Goal: Task Accomplishment & Management: Manage account settings

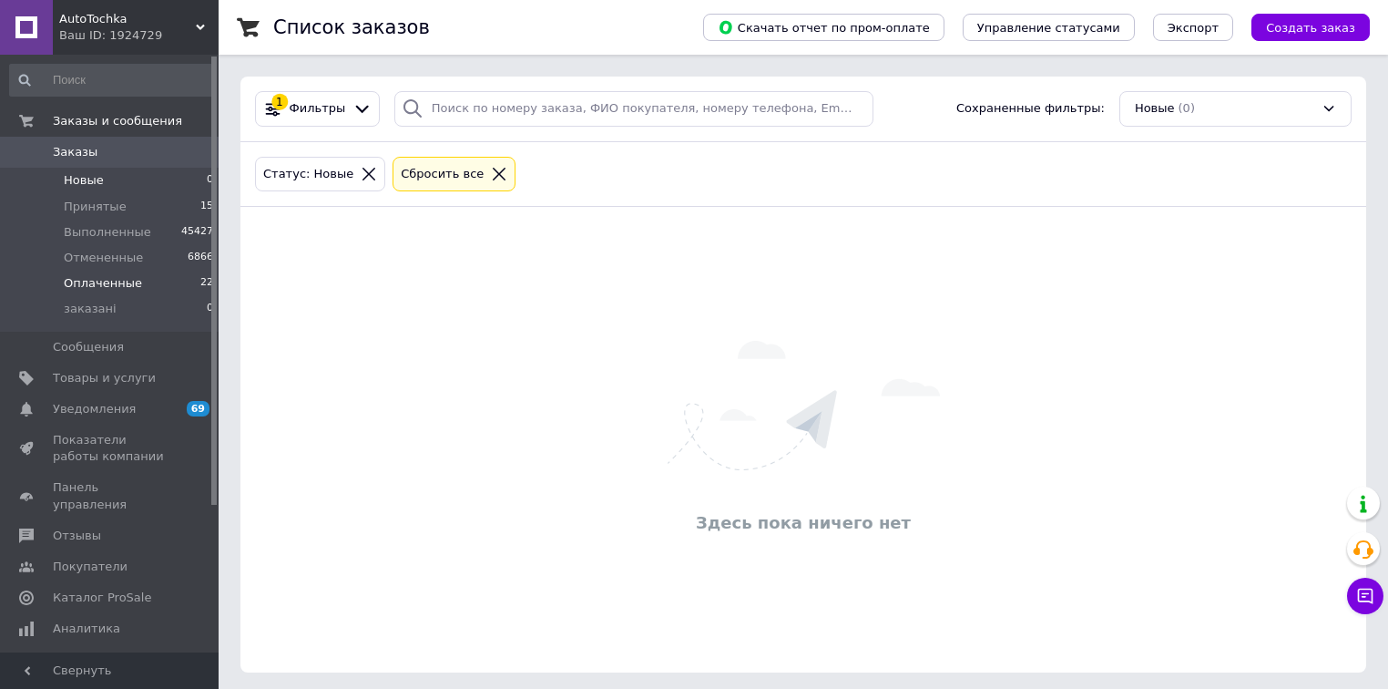
click at [143, 290] on li "Оплаченные 22" at bounding box center [112, 284] width 224 height 26
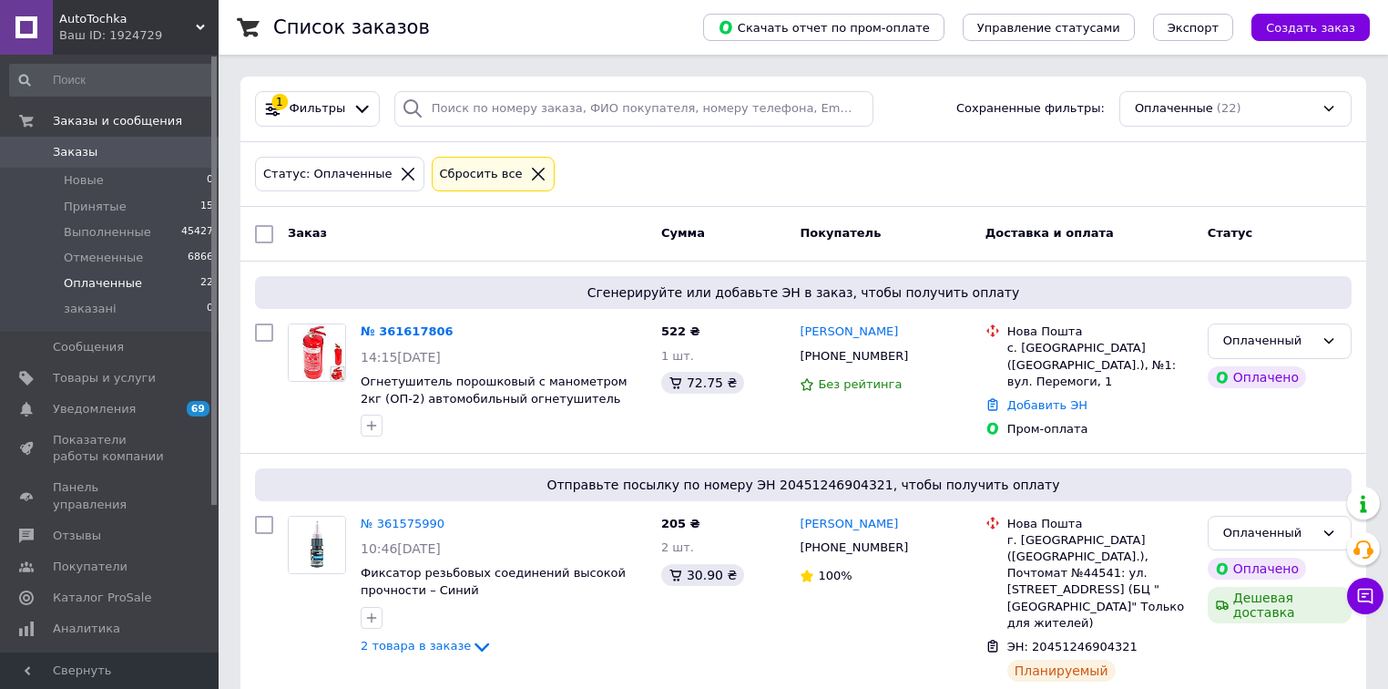
click at [165, 288] on li "Оплаченные 22" at bounding box center [112, 284] width 224 height 26
click at [141, 210] on li "Принятые 15" at bounding box center [112, 207] width 224 height 26
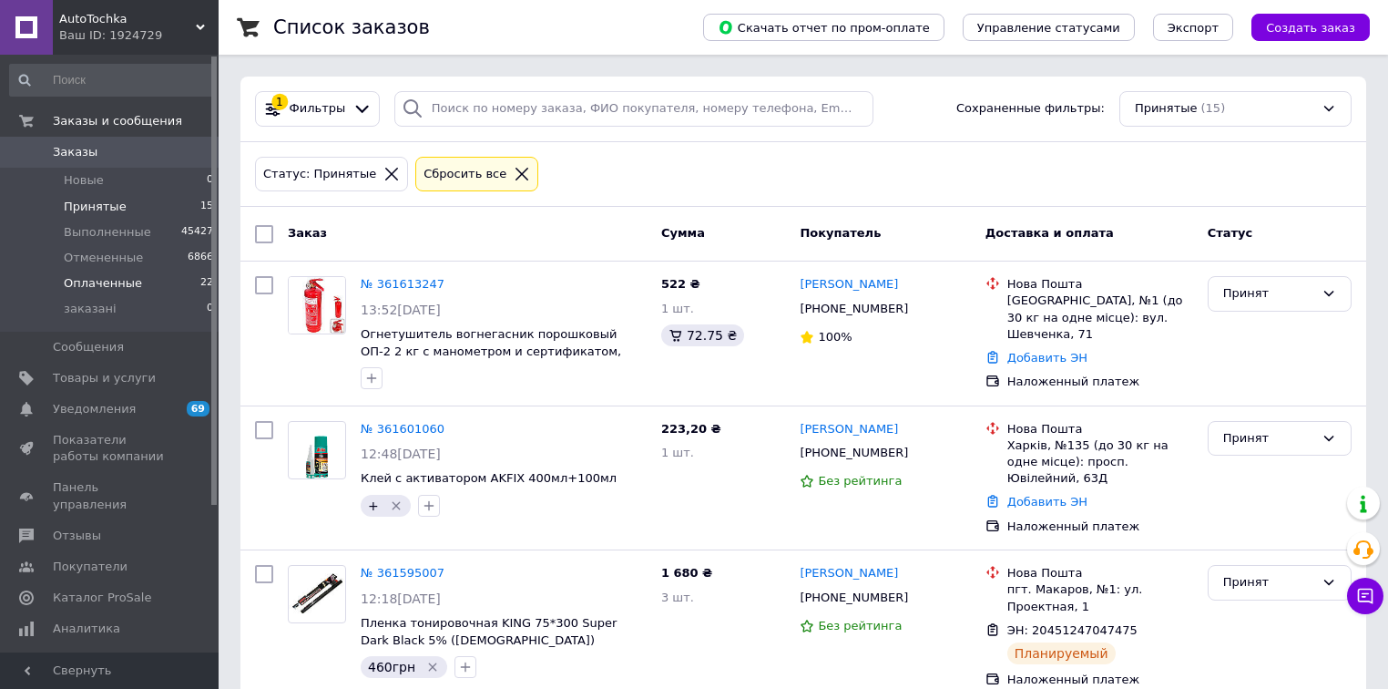
click at [146, 290] on li "Оплаченные 22" at bounding box center [112, 284] width 224 height 26
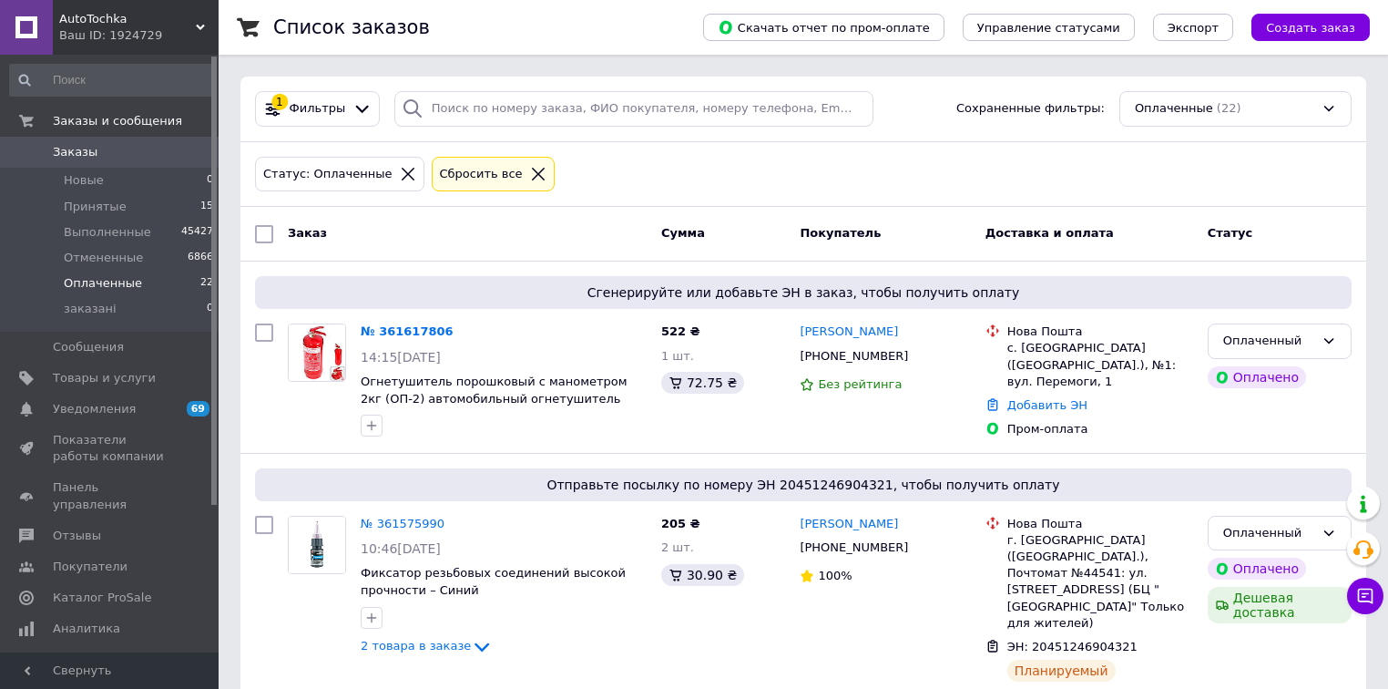
click at [145, 284] on li "Оплаченные 22" at bounding box center [112, 284] width 224 height 26
click at [138, 207] on li "Принятые 15" at bounding box center [112, 207] width 224 height 26
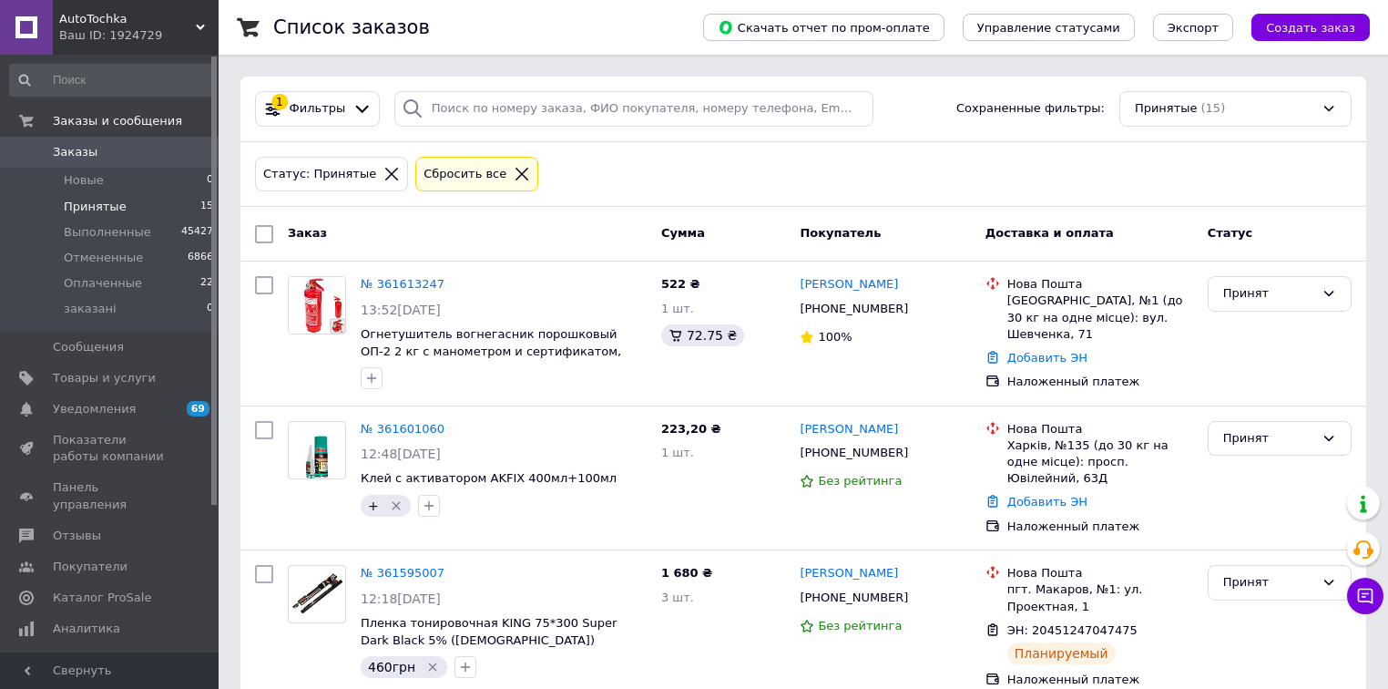
click at [127, 206] on li "Принятые 15" at bounding box center [112, 207] width 224 height 26
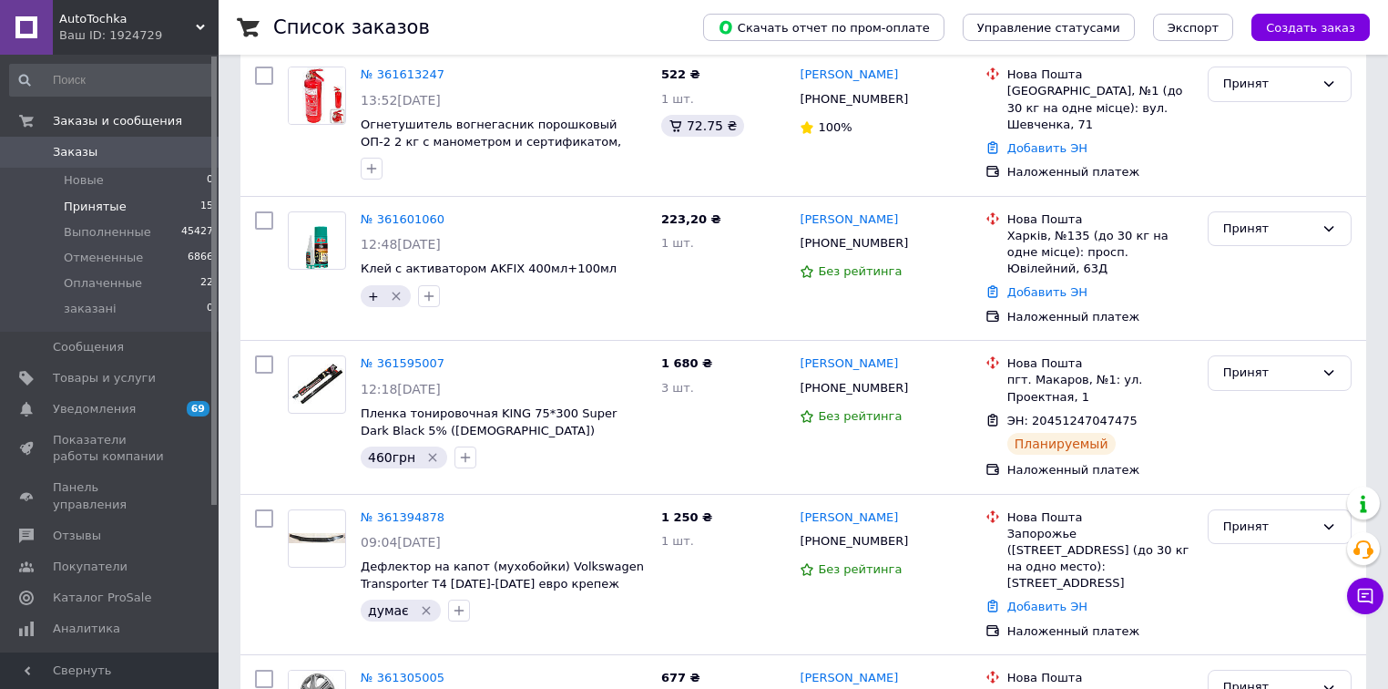
scroll to position [219, 0]
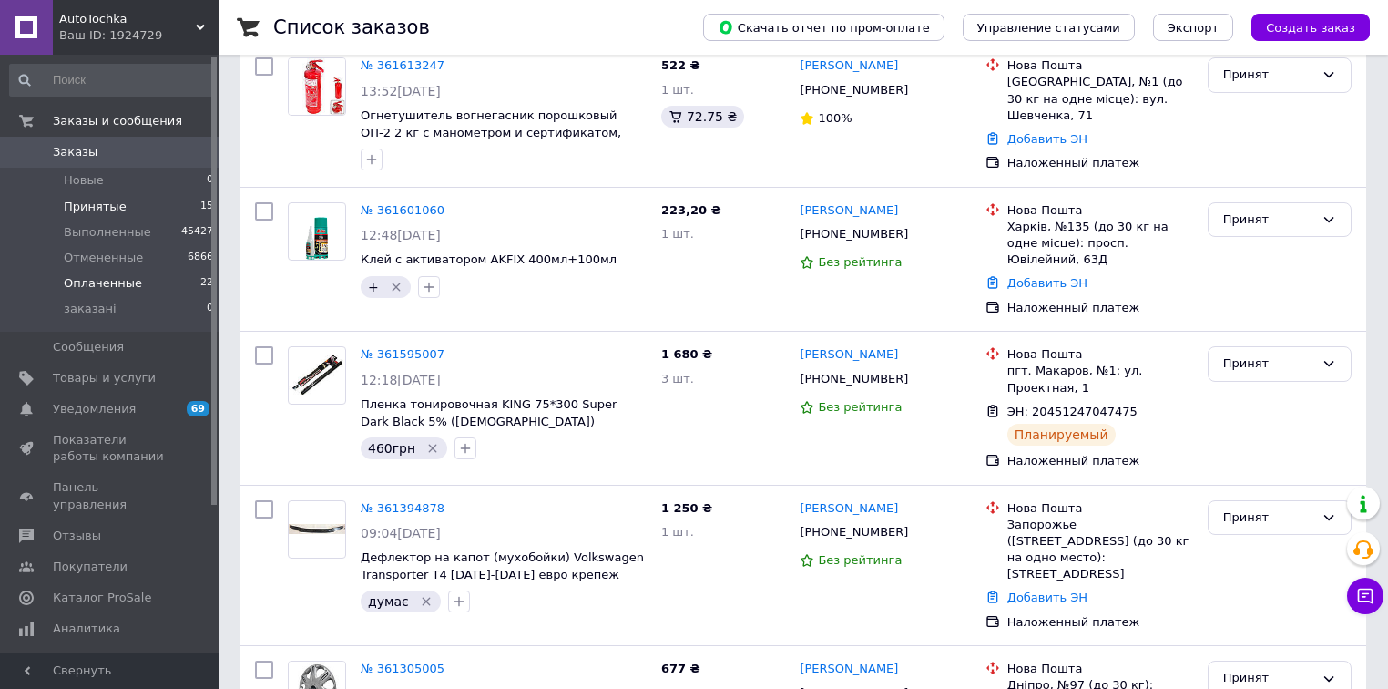
click at [116, 286] on span "Оплаченные" at bounding box center [103, 283] width 78 height 16
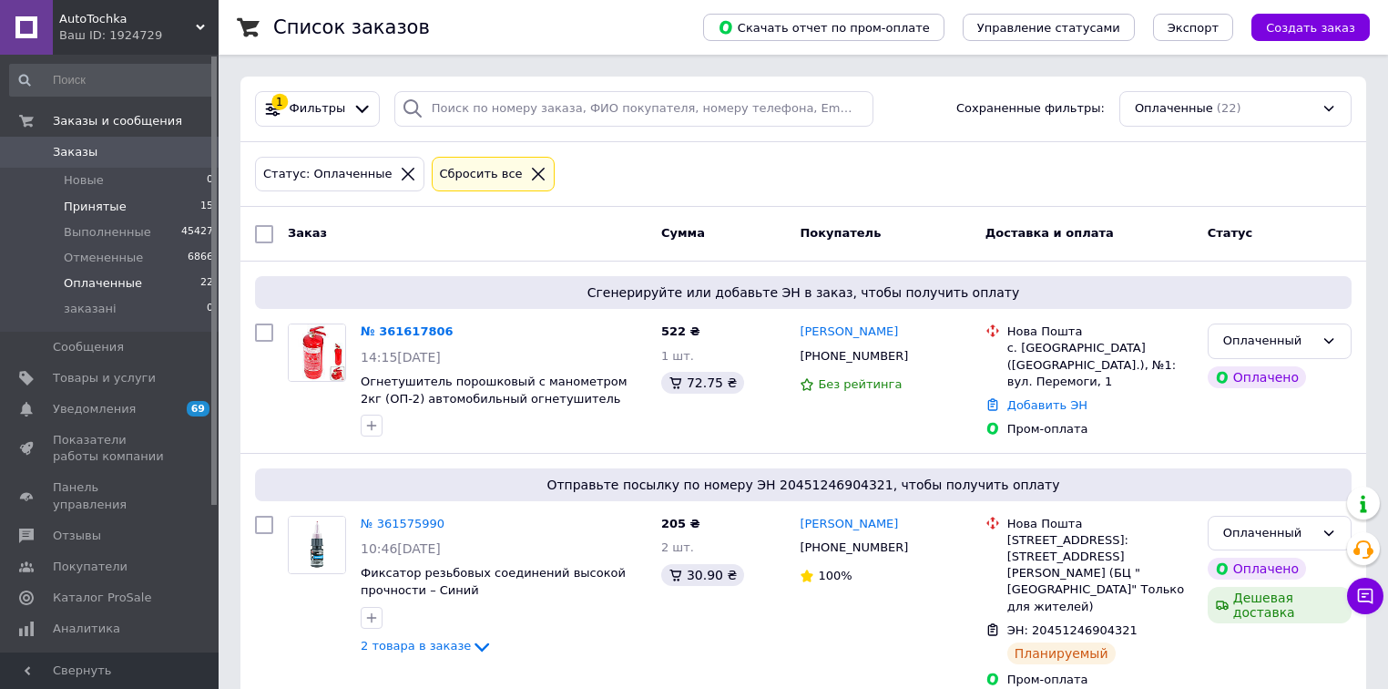
click at [142, 203] on li "Принятые 15" at bounding box center [112, 207] width 224 height 26
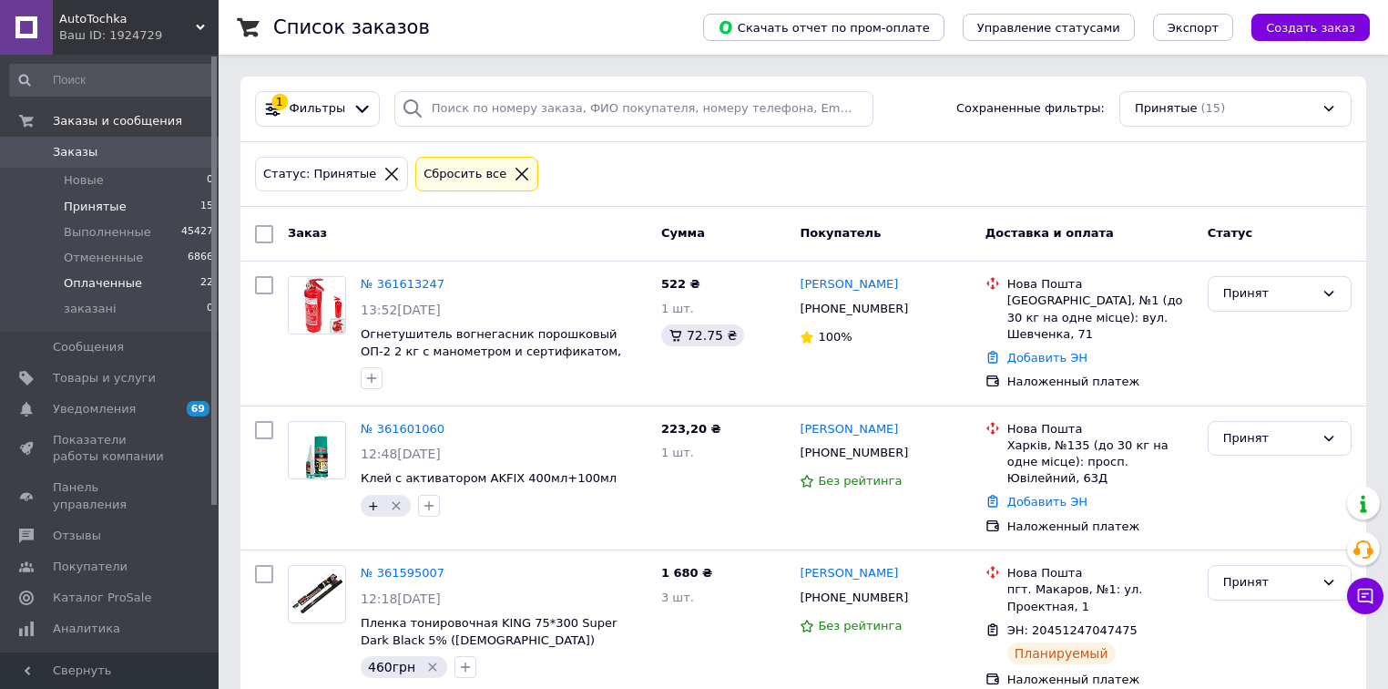
click at [142, 286] on li "Оплаченные 22" at bounding box center [112, 284] width 224 height 26
